Goal: Task Accomplishment & Management: Use online tool/utility

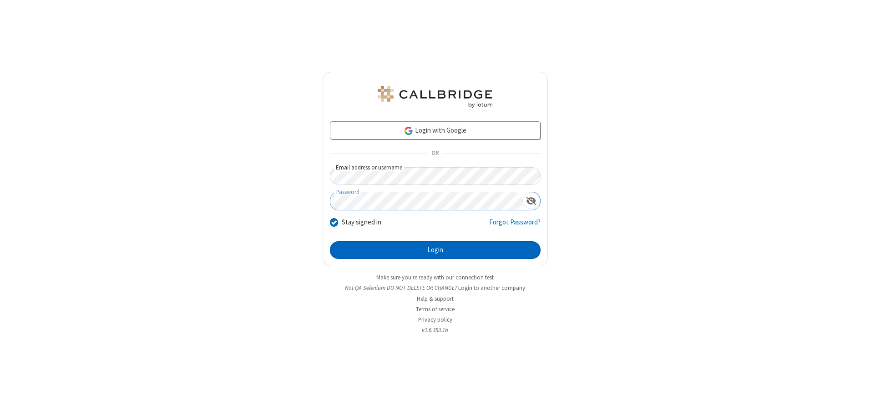
click at [435, 250] on button "Login" at bounding box center [435, 251] width 211 height 18
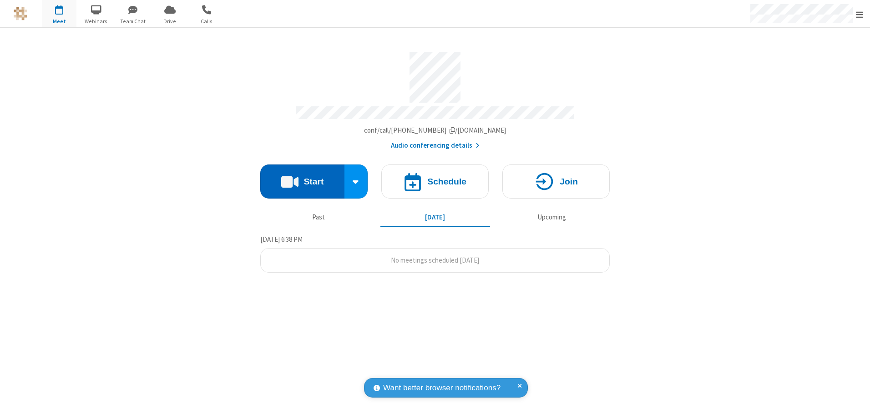
click at [302, 178] on button "Start" at bounding box center [302, 182] width 84 height 34
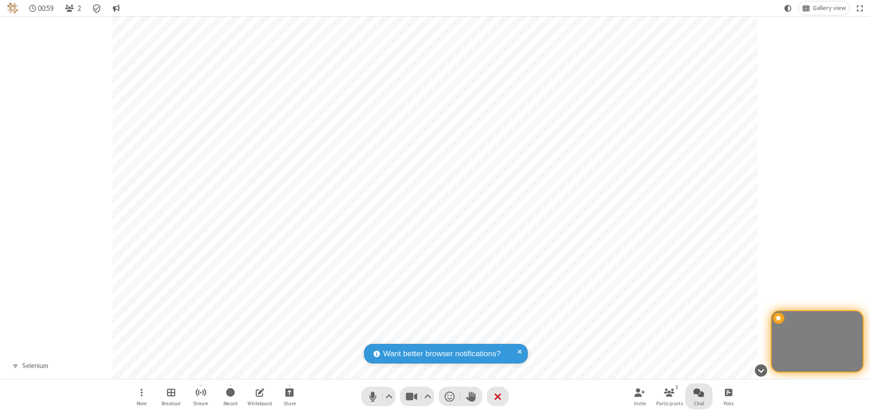
click at [699, 393] on span "Open chat" at bounding box center [698, 392] width 11 height 11
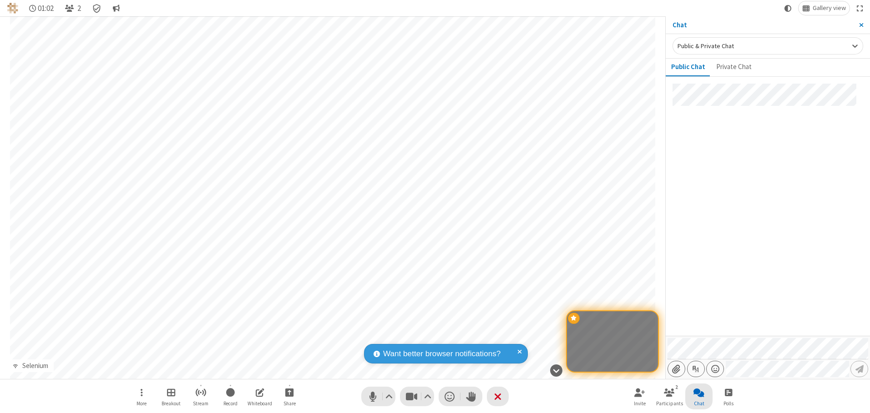
type input "C:\fakepath\doc_test.docx"
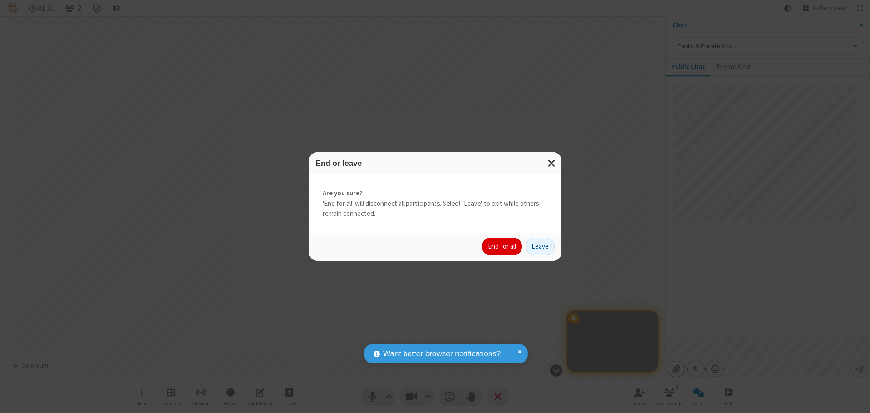
click at [502, 247] on button "End for all" at bounding box center [502, 247] width 40 height 18
